Goal: Transaction & Acquisition: Purchase product/service

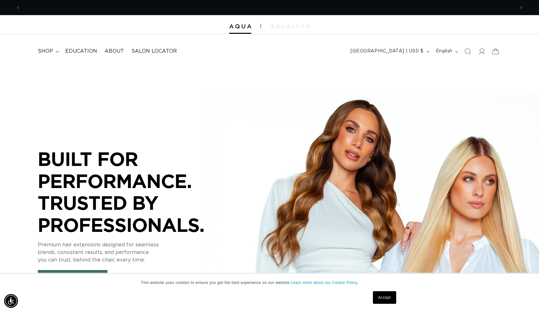
scroll to position [0, 495]
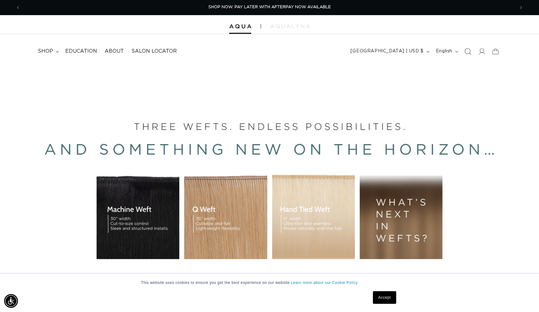
click at [468, 53] on icon "Search" at bounding box center [468, 51] width 7 height 7
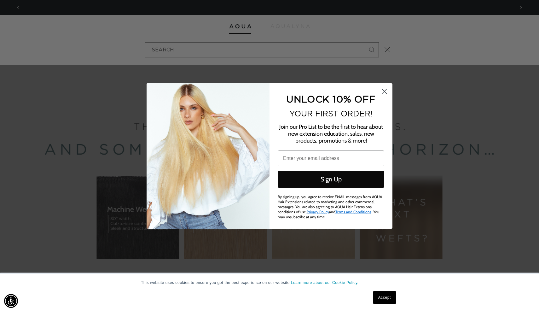
scroll to position [0, 0]
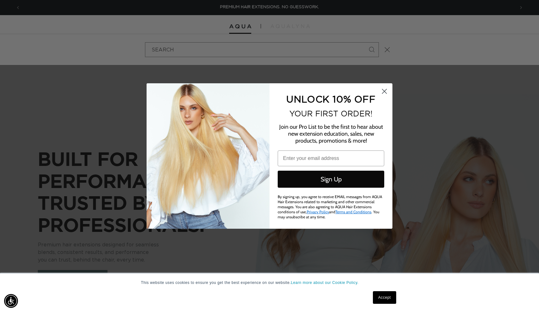
type input "phamphamsalon@hotmail.com"
click input "Submit" at bounding box center [0, 0] width 0 height 0
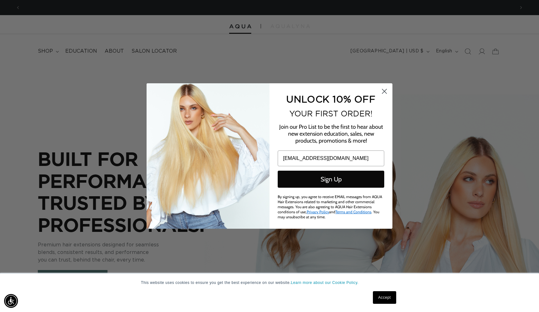
scroll to position [0, 495]
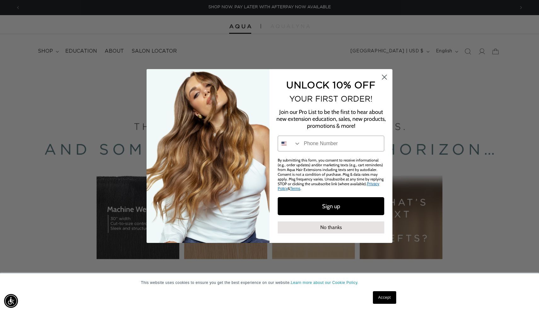
click at [386, 79] on circle "Close dialog" at bounding box center [385, 77] width 10 height 10
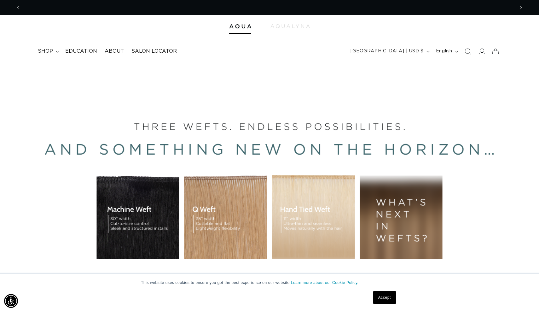
scroll to position [0, 989]
click at [472, 52] on span "Search" at bounding box center [468, 51] width 14 height 14
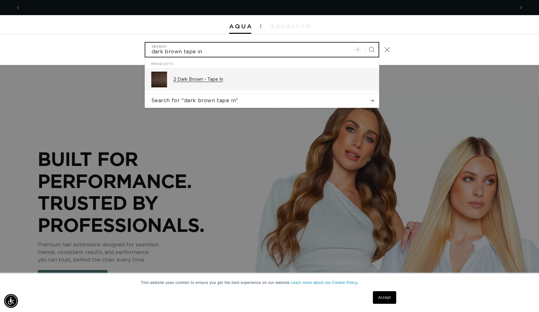
scroll to position [0, 495]
type input "dark brown tape in"
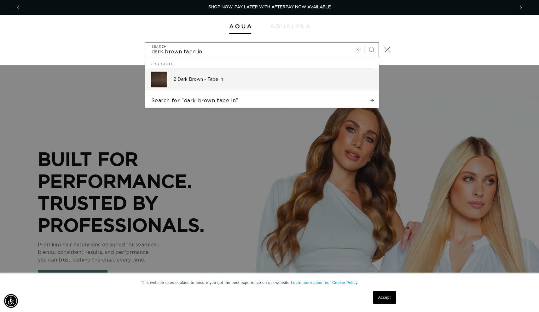
click at [286, 82] on p "2 Dark Brown - Tape In" at bounding box center [273, 80] width 199 height 6
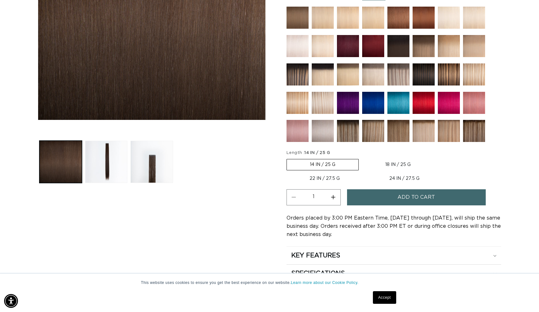
click at [340, 164] on label "14 IN / 25 G Variant sold out or unavailable" at bounding box center [323, 164] width 72 height 11
click at [289, 158] on input "14 IN / 25 G Variant sold out or unavailable" at bounding box center [288, 158] width 0 height 0
click at [338, 160] on label "14 IN / 25 G Variant sold out or unavailable" at bounding box center [323, 164] width 72 height 11
click at [289, 158] on input "14 IN / 25 G Variant sold out or unavailable" at bounding box center [288, 158] width 0 height 0
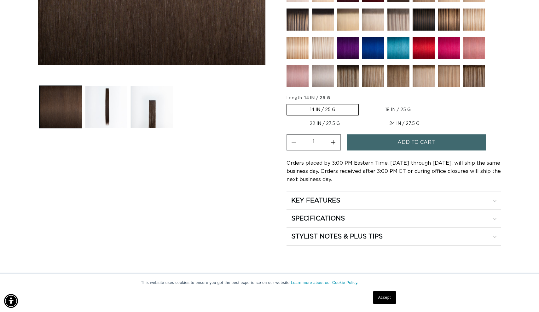
scroll to position [0, 989]
click at [321, 122] on label "22 IN / 27.5 G Variant sold out or unavailable" at bounding box center [325, 123] width 76 height 11
click at [437, 103] on input "22 IN / 27.5 G Variant sold out or unavailable" at bounding box center [437, 103] width 0 height 0
radio input "true"
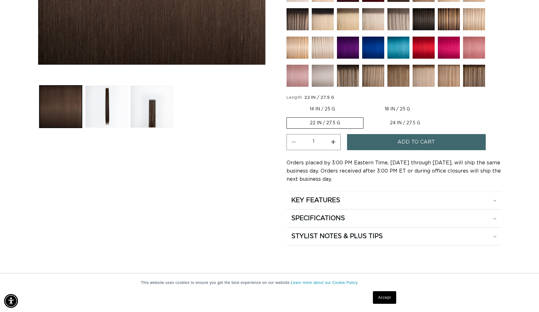
scroll to position [0, 495]
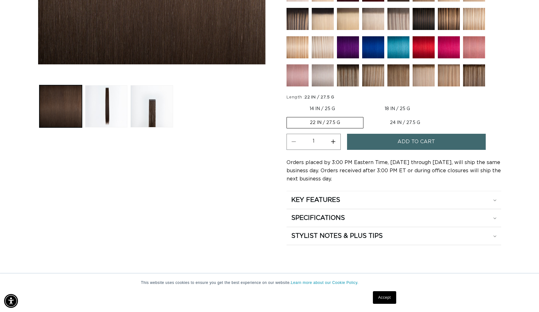
click at [387, 107] on label "18 IN / 25 G Variant sold out or unavailable" at bounding box center [398, 108] width 72 height 11
click at [362, 103] on input "18 IN / 25 G Variant sold out or unavailable" at bounding box center [362, 102] width 0 height 0
radio input "true"
click at [409, 143] on span "Add to cart" at bounding box center [417, 142] width 38 height 16
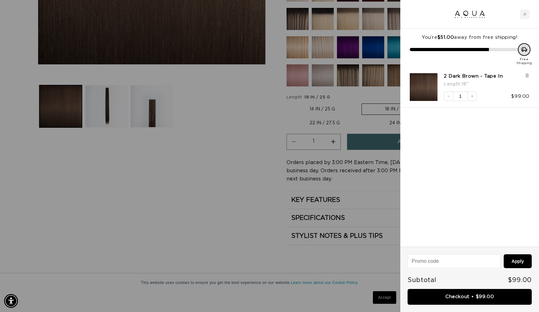
scroll to position [0, 0]
click at [459, 259] on input at bounding box center [454, 261] width 92 height 13
type input "ccaqua15"
click at [527, 262] on button "Apply" at bounding box center [518, 261] width 28 height 14
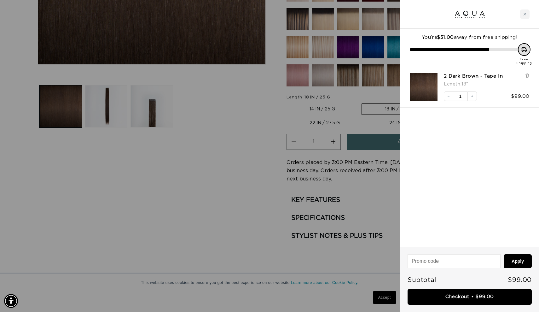
click at [472, 260] on input at bounding box center [454, 261] width 92 height 13
type input "mmaqua10"
click at [529, 263] on button "Apply" at bounding box center [518, 261] width 28 height 14
click at [484, 262] on input at bounding box center [454, 261] width 92 height 13
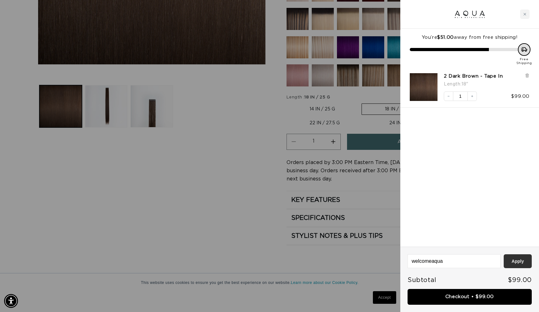
scroll to position [0, 495]
type input "welcomeaqua"
click at [526, 261] on button "Apply" at bounding box center [518, 261] width 28 height 14
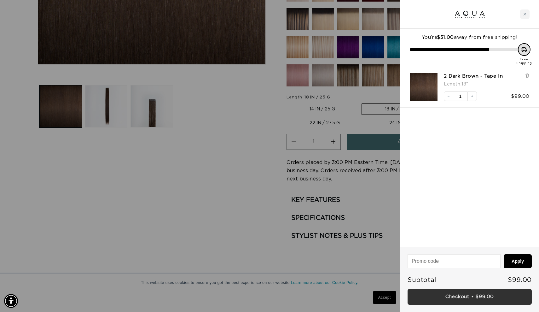
click at [498, 295] on link "Checkout • $99.00" at bounding box center [470, 297] width 124 height 16
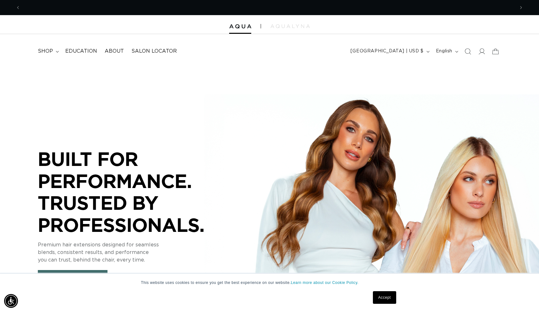
scroll to position [0, 495]
